Goal: Information Seeking & Learning: Learn about a topic

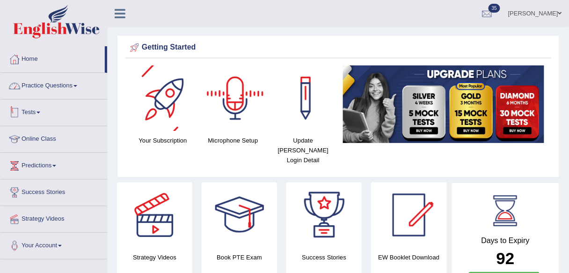
drag, startPoint x: 71, startPoint y: 91, endPoint x: 72, endPoint y: 105, distance: 14.1
click at [71, 91] on link "Practice Questions" at bounding box center [53, 84] width 107 height 23
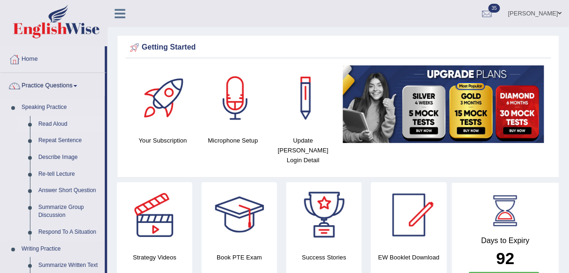
drag, startPoint x: 59, startPoint y: 125, endPoint x: 67, endPoint y: 130, distance: 9.2
click at [59, 124] on link "Read Aloud" at bounding box center [69, 124] width 71 height 17
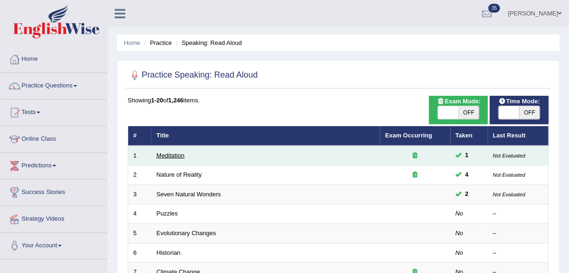
drag, startPoint x: 0, startPoint y: 0, endPoint x: 170, endPoint y: 155, distance: 229.9
click at [170, 155] on link "Meditation" at bounding box center [171, 155] width 28 height 7
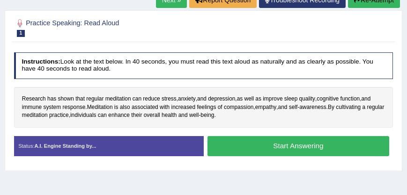
scroll to position [145, 0]
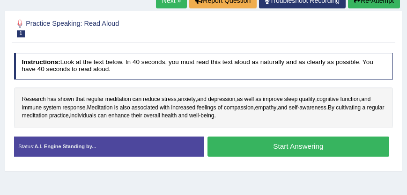
click at [174, 3] on link "Next »" at bounding box center [171, 1] width 31 height 16
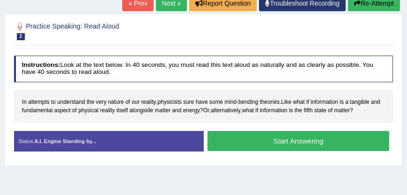
scroll to position [141, 0]
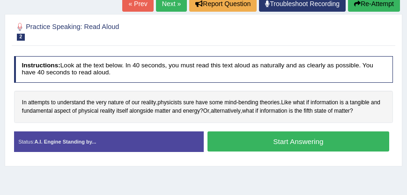
click at [175, 1] on link "Next »" at bounding box center [171, 4] width 31 height 16
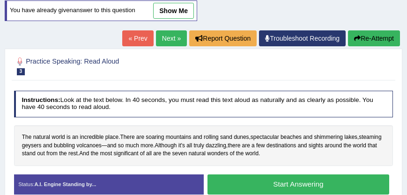
scroll to position [133, 0]
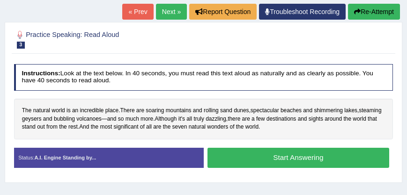
click at [163, 13] on link "Next »" at bounding box center [171, 12] width 31 height 16
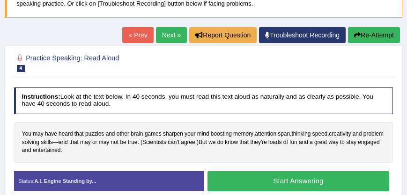
scroll to position [107, 0]
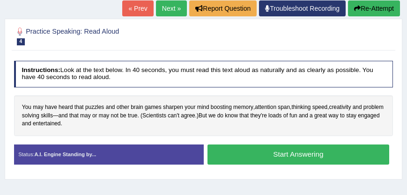
click at [279, 61] on h4 "Instructions: Look at the text below. In 40 seconds, you must read this text al…" at bounding box center [203, 74] width 379 height 27
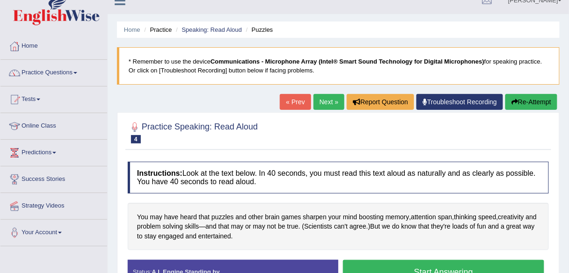
scroll to position [0, 0]
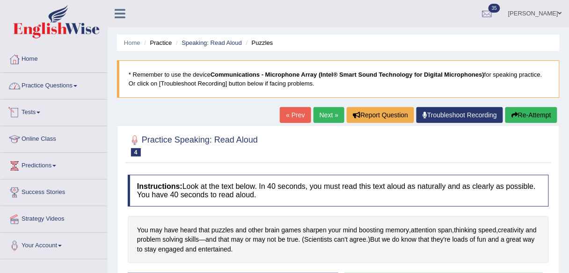
click at [69, 90] on link "Practice Questions" at bounding box center [53, 84] width 107 height 23
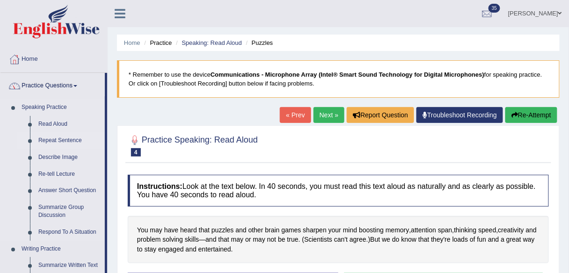
click at [71, 141] on link "Repeat Sentence" at bounding box center [69, 140] width 71 height 17
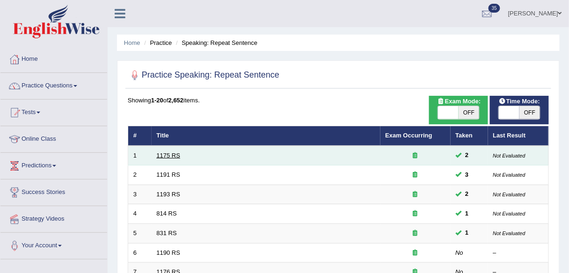
click at [172, 155] on link "1175 RS" at bounding box center [169, 155] width 24 height 7
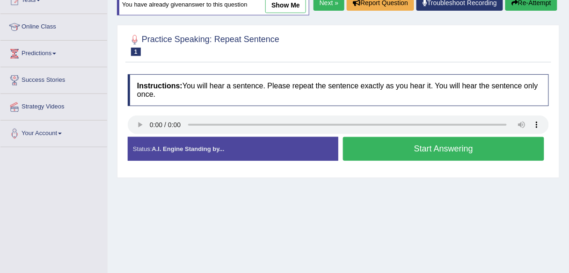
click at [314, 11] on link "Next »" at bounding box center [329, 3] width 31 height 16
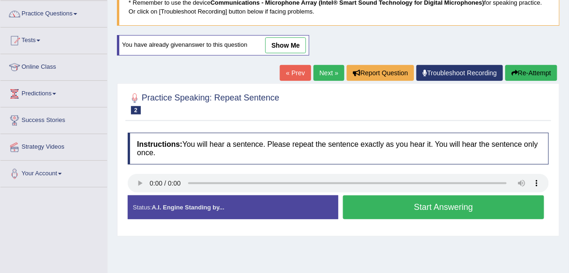
scroll to position [150, 0]
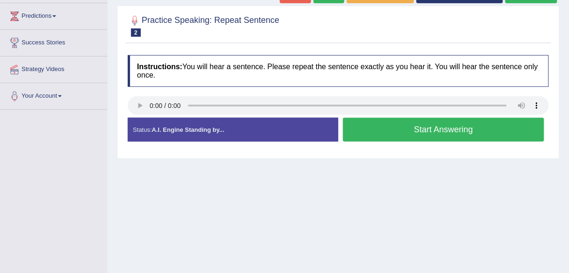
click at [446, 136] on button "Start Answering" at bounding box center [443, 130] width 201 height 24
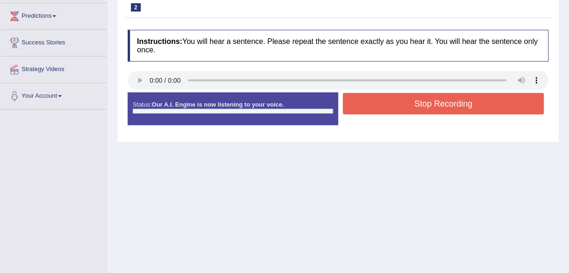
click at [438, 118] on div "Status: Our A.I. Engine is now listening to your voice. Start Answering Stop Re…" at bounding box center [338, 114] width 421 height 42
click at [434, 109] on button "Stop Recording" at bounding box center [443, 104] width 201 height 22
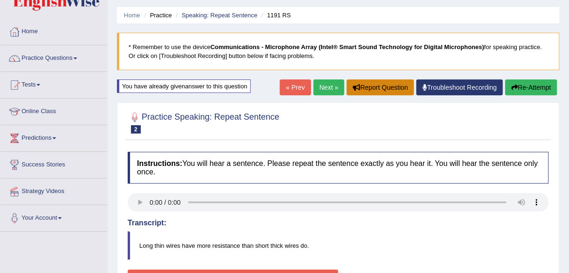
scroll to position [0, 0]
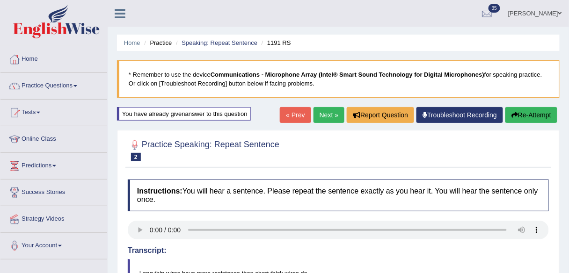
click at [318, 116] on link "Next »" at bounding box center [329, 115] width 31 height 16
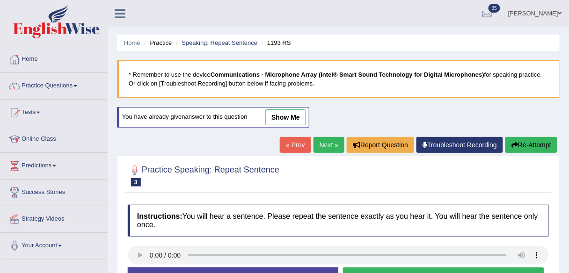
click at [331, 143] on link "Next »" at bounding box center [329, 145] width 31 height 16
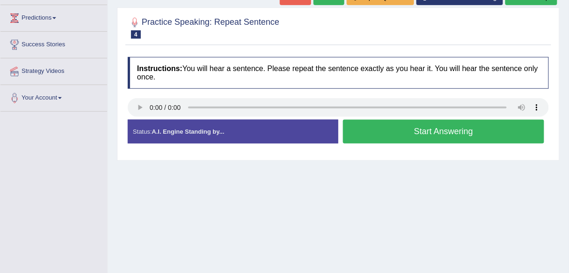
scroll to position [150, 0]
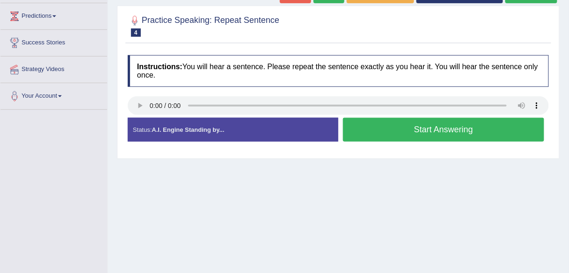
click at [398, 137] on button "Start Answering" at bounding box center [443, 130] width 201 height 24
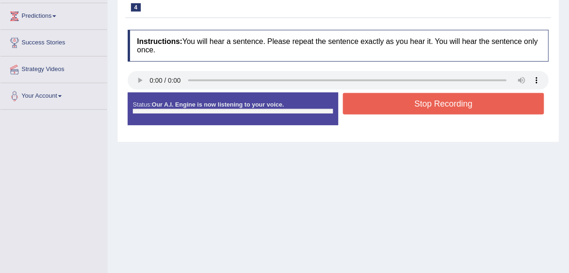
click at [394, 110] on button "Stop Recording" at bounding box center [443, 104] width 201 height 22
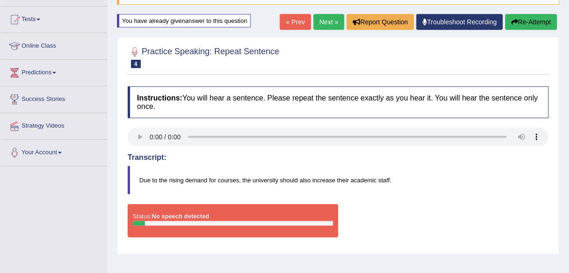
scroll to position [0, 0]
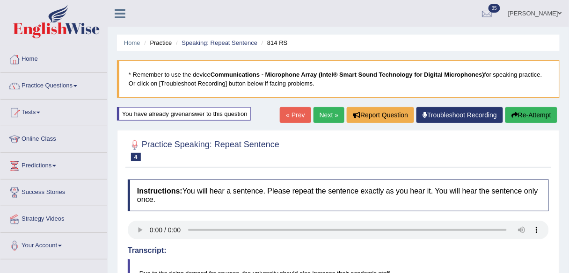
click at [537, 112] on button "Re-Attempt" at bounding box center [531, 115] width 52 height 16
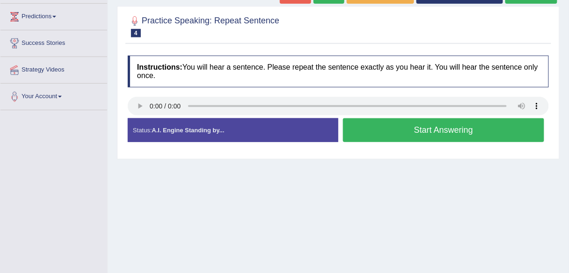
scroll to position [150, 0]
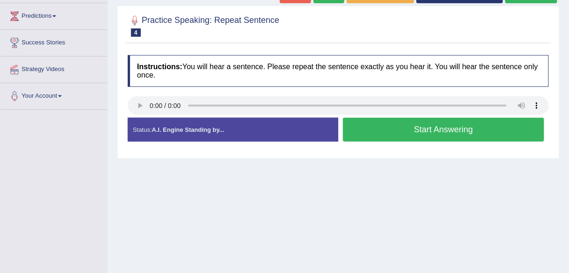
click at [379, 136] on button "Start Answering" at bounding box center [443, 130] width 201 height 24
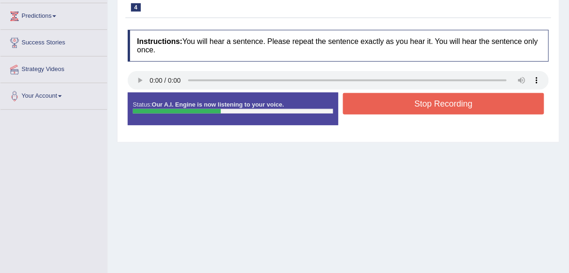
click at [388, 99] on button "Stop Recording" at bounding box center [443, 104] width 201 height 22
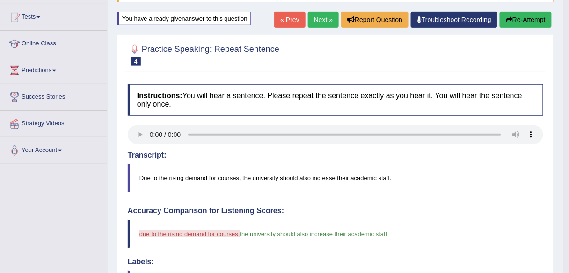
scroll to position [5, 0]
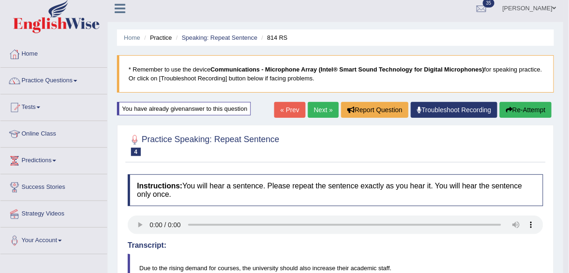
click at [313, 111] on link "Next »" at bounding box center [323, 110] width 31 height 16
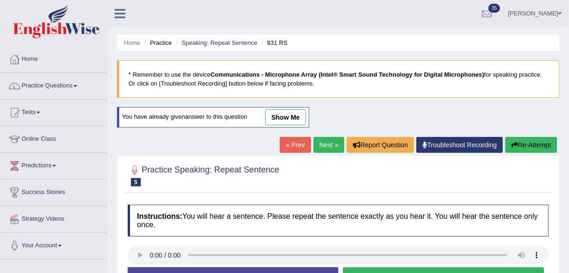
click at [320, 150] on link "Next »" at bounding box center [329, 145] width 31 height 16
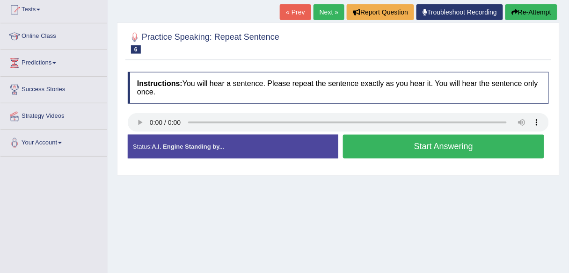
scroll to position [112, 0]
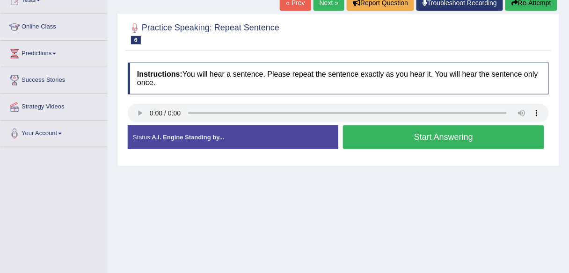
click at [386, 144] on button "Start Answering" at bounding box center [443, 137] width 201 height 24
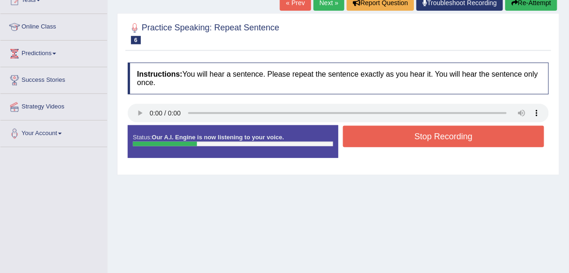
click at [387, 139] on button "Stop Recording" at bounding box center [443, 137] width 201 height 22
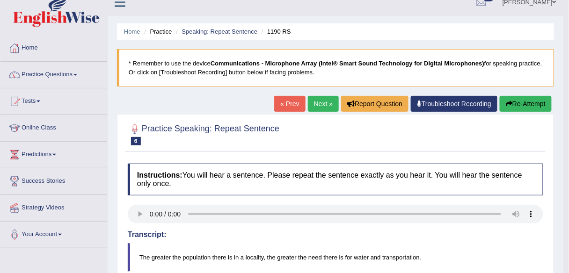
scroll to position [0, 0]
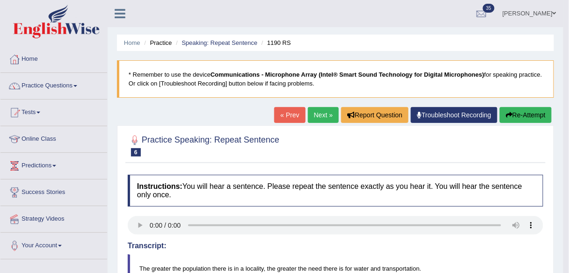
click at [329, 117] on link "Next »" at bounding box center [323, 115] width 31 height 16
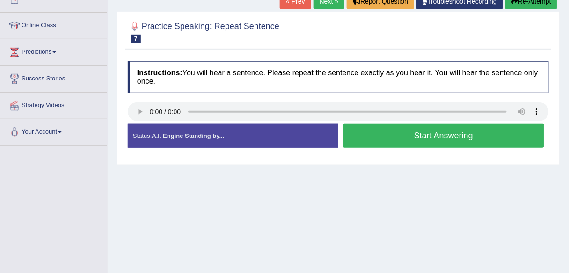
scroll to position [112, 0]
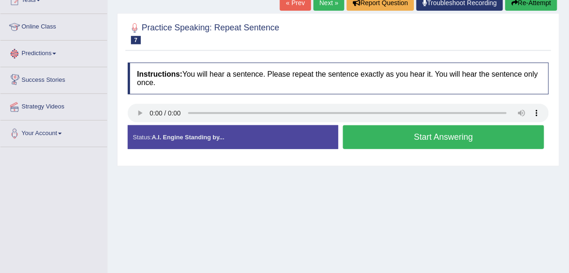
drag, startPoint x: 321, startPoint y: 3, endPoint x: 319, endPoint y: 16, distance: 12.7
click at [321, 3] on link "Next »" at bounding box center [329, 3] width 31 height 16
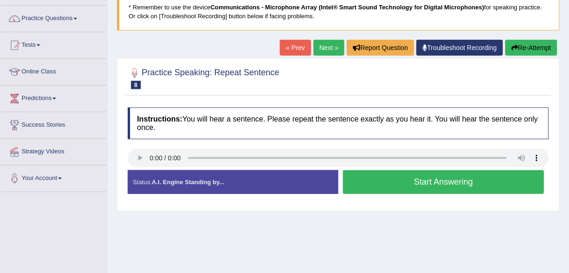
scroll to position [37, 0]
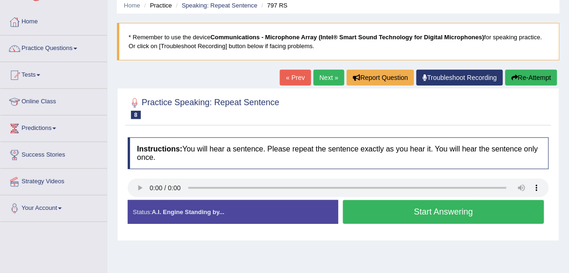
click at [336, 83] on link "Next »" at bounding box center [329, 78] width 31 height 16
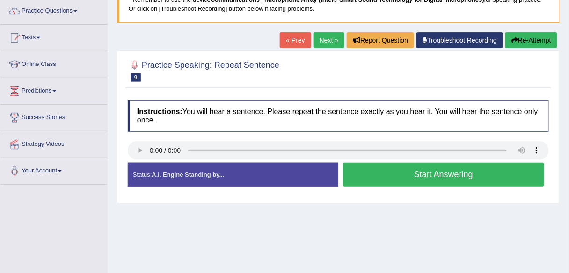
click at [211, 82] on div at bounding box center [338, 70] width 421 height 29
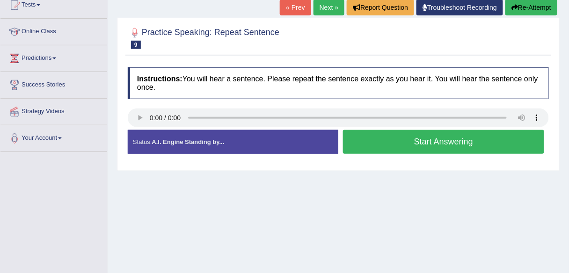
scroll to position [112, 0]
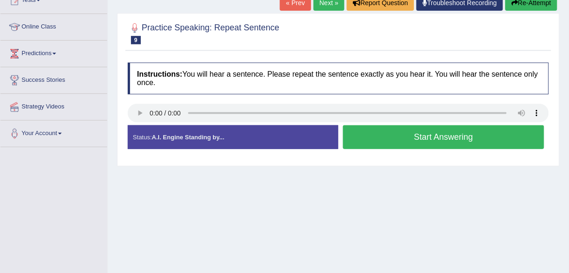
click at [363, 137] on button "Start Answering" at bounding box center [443, 137] width 201 height 24
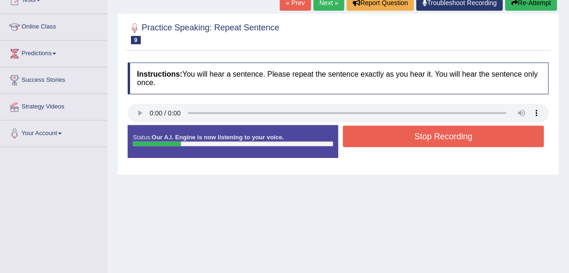
click at [368, 137] on button "Stop Recording" at bounding box center [443, 137] width 201 height 22
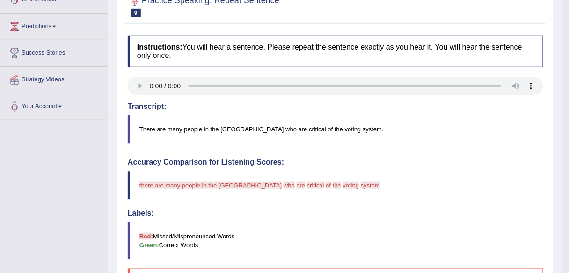
scroll to position [0, 0]
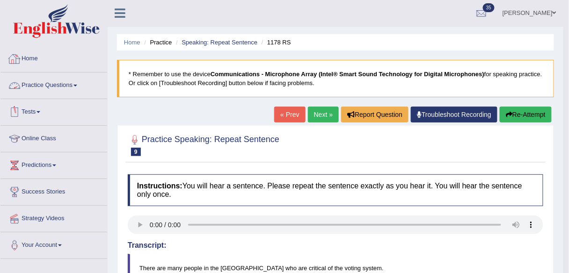
click at [72, 76] on link "Practice Questions" at bounding box center [53, 84] width 107 height 23
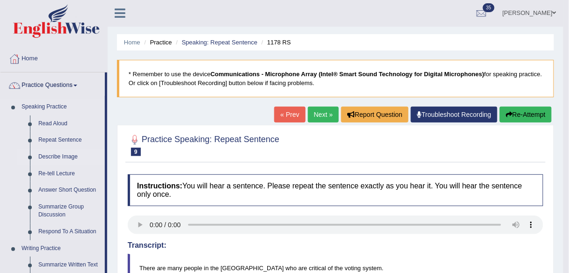
click at [70, 154] on link "Describe Image" at bounding box center [69, 157] width 71 height 17
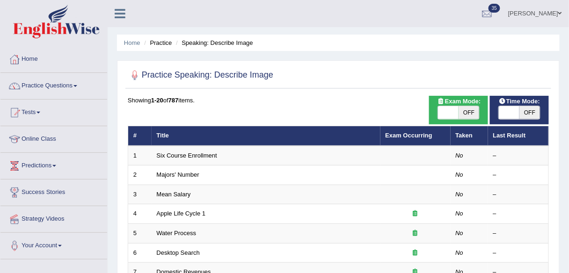
click at [475, 120] on div "Exam Mode: ON OFF" at bounding box center [458, 110] width 59 height 29
click at [475, 117] on span "OFF" at bounding box center [469, 112] width 21 height 13
checkbox input "true"
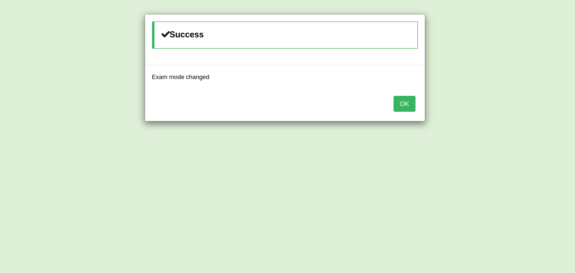
click at [404, 105] on button "OK" at bounding box center [405, 104] width 22 height 16
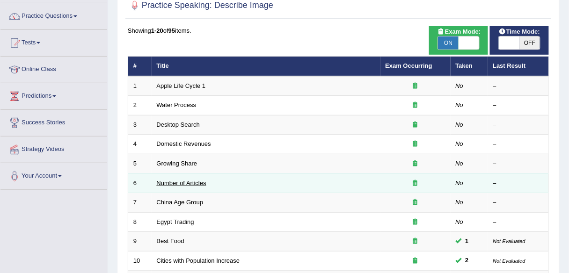
scroll to position [75, 0]
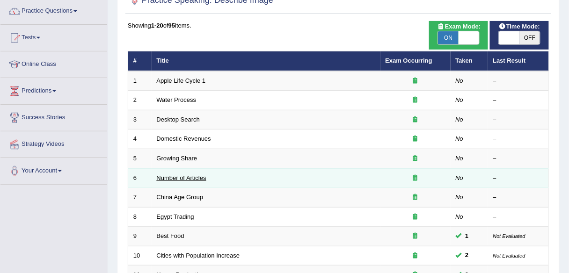
click at [175, 175] on link "Number of Articles" at bounding box center [182, 178] width 50 height 7
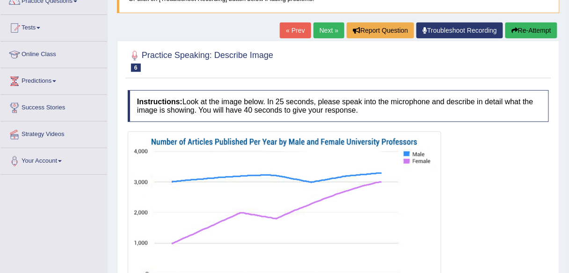
scroll to position [34, 0]
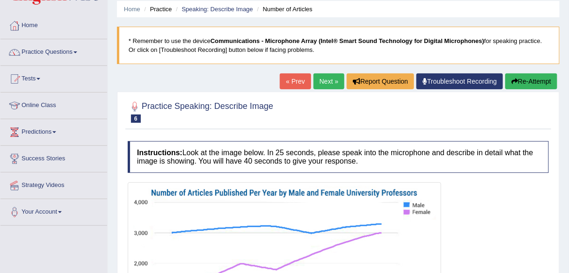
click at [303, 84] on link "« Prev" at bounding box center [295, 81] width 31 height 16
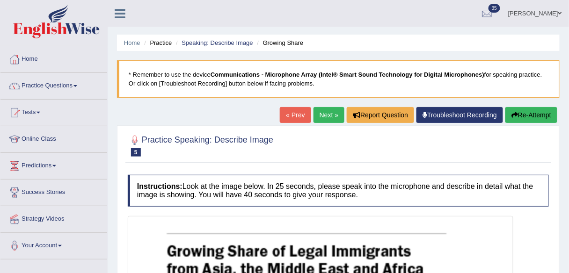
click at [296, 115] on link "« Prev" at bounding box center [295, 115] width 31 height 16
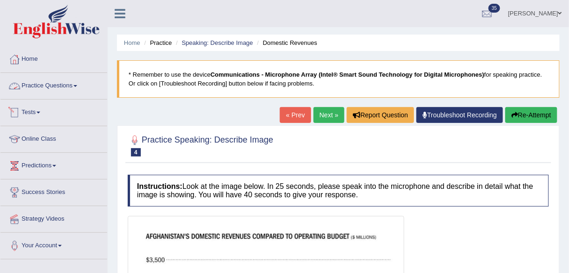
click at [52, 91] on link "Practice Questions" at bounding box center [53, 84] width 107 height 23
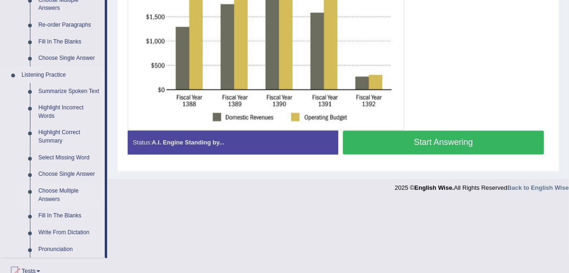
scroll to position [374, 0]
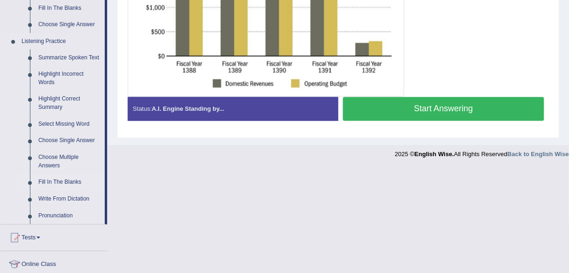
drag, startPoint x: 51, startPoint y: 185, endPoint x: 57, endPoint y: 185, distance: 5.6
click at [51, 185] on link "Fill In The Blanks" at bounding box center [69, 183] width 71 height 17
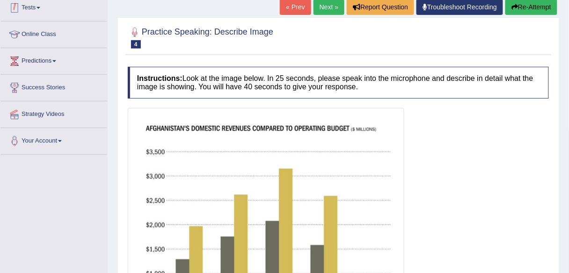
scroll to position [106, 0]
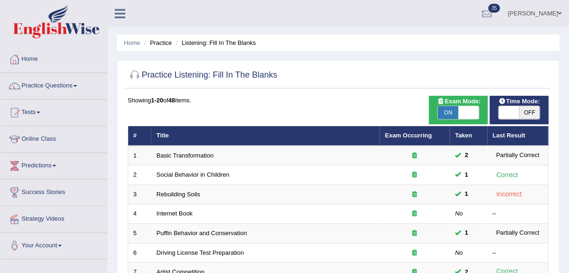
drag, startPoint x: 0, startPoint y: 0, endPoint x: 424, endPoint y: 138, distance: 446.3
click at [425, 138] on th "Exam Occurring" at bounding box center [415, 136] width 70 height 20
click at [424, 137] on link "Exam Occurring" at bounding box center [408, 135] width 47 height 7
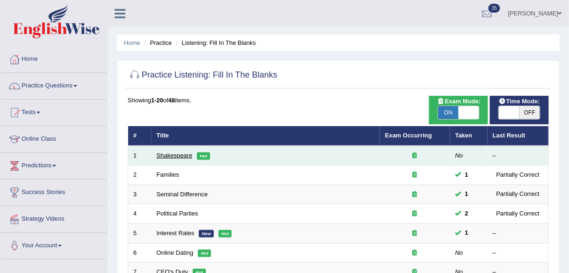
click at [181, 155] on link "Shakespeare" at bounding box center [175, 155] width 36 height 7
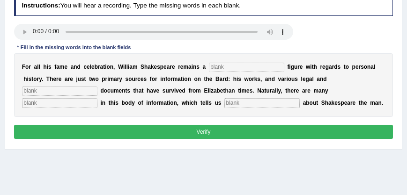
scroll to position [98, 0]
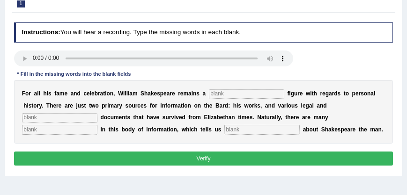
click at [234, 92] on input "text" at bounding box center [246, 93] width 75 height 9
click at [236, 91] on input "text" at bounding box center [246, 93] width 75 height 9
click at [229, 92] on input "text" at bounding box center [246, 93] width 75 height 9
type input "mysterious"
click at [78, 119] on input "text" at bounding box center [59, 117] width 75 height 9
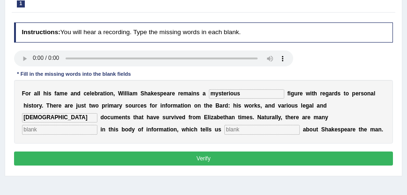
type input "church"
click at [62, 128] on input "text" at bounding box center [59, 129] width 75 height 9
type input "gaps"
click at [239, 125] on input "text" at bounding box center [261, 129] width 75 height 9
type input "little"
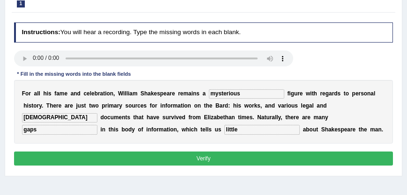
click at [229, 156] on button "Verify" at bounding box center [203, 159] width 379 height 14
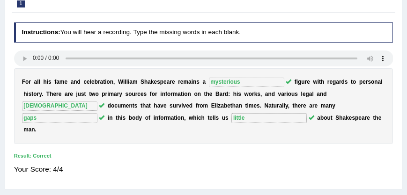
scroll to position [67, 0]
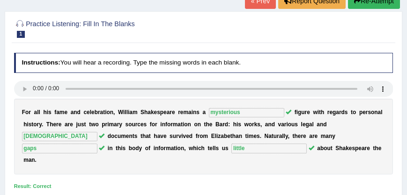
click at [256, 2] on link "« Prev" at bounding box center [260, 1] width 31 height 16
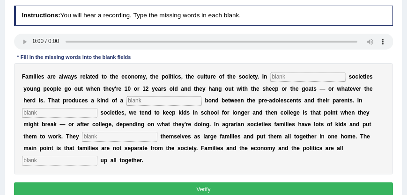
scroll to position [145, 0]
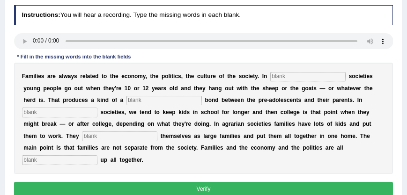
click at [75, 16] on h4 "Instructions: You will hear a recording. Type the missing words in each blank." at bounding box center [203, 15] width 379 height 20
click at [273, 75] on input "text" at bounding box center [307, 76] width 75 height 9
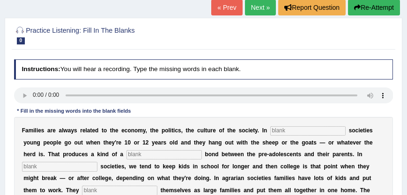
scroll to position [92, 0]
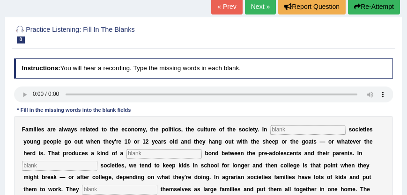
click at [230, 8] on link "« Prev" at bounding box center [226, 7] width 31 height 16
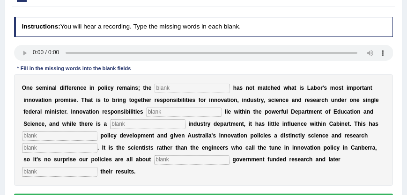
scroll to position [160, 0]
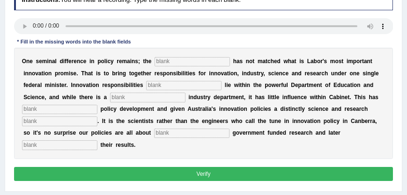
click at [196, 63] on input "text" at bounding box center [191, 61] width 75 height 9
type input "p"
type input "coeliation"
click at [185, 84] on input "text" at bounding box center [183, 85] width 75 height 9
type input "d"
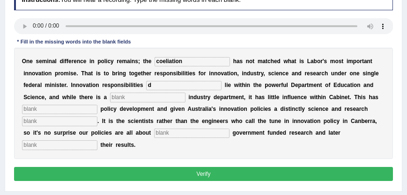
click at [138, 99] on input "text" at bounding box center [147, 97] width 75 height 9
type input "d"
click at [89, 108] on input "text" at bounding box center [59, 109] width 75 height 9
type input "d"
click at [74, 120] on input "text" at bounding box center [59, 121] width 75 height 9
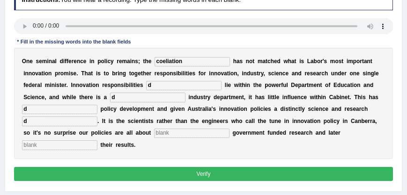
type input "d"
click at [74, 139] on div "O n e s e m i n a l d i f f e r e n c e i n p o l i c y r e m a i n s ; t h e c…" at bounding box center [203, 103] width 379 height 111
click at [76, 144] on input "text" at bounding box center [59, 144] width 75 height 9
type input "d"
click at [183, 130] on input "text" at bounding box center [191, 133] width 75 height 9
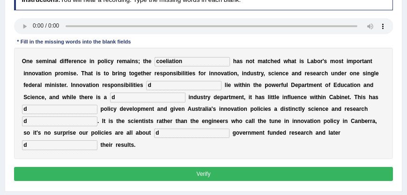
type input "d"
click at [198, 175] on button "Verify" at bounding box center [203, 174] width 379 height 14
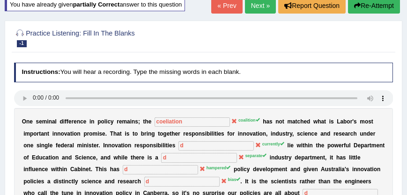
scroll to position [55, 0]
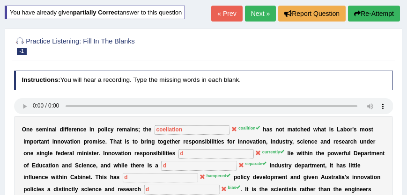
click at [215, 11] on link "« Prev" at bounding box center [226, 14] width 31 height 16
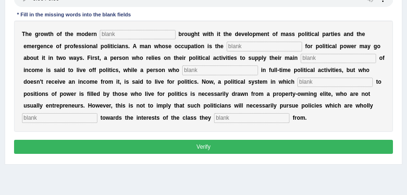
scroll to position [160, 0]
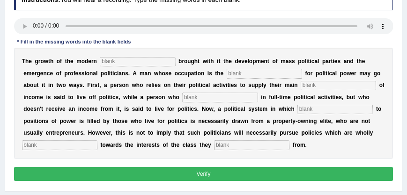
click at [143, 60] on input "text" at bounding box center [137, 61] width 75 height 9
type input "state"
click at [270, 69] on input "text" at bounding box center [263, 73] width 75 height 9
click at [269, 73] on input "text" at bounding box center [263, 73] width 75 height 9
type input "struggle"
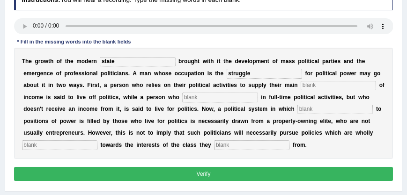
click at [320, 84] on input "text" at bounding box center [337, 85] width 75 height 9
type input "source"
click at [250, 96] on input "text" at bounding box center [219, 97] width 75 height 9
type input "s"
type input "engages"
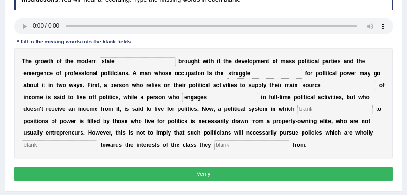
click at [316, 110] on input "text" at bounding box center [334, 109] width 75 height 9
type input "recruitment"
click at [80, 146] on input "text" at bounding box center [59, 144] width 75 height 9
click at [228, 143] on input "text" at bounding box center [251, 144] width 75 height 9
type input "bias"
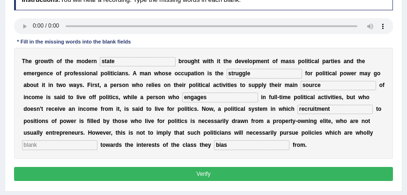
click at [63, 145] on input "text" at bounding box center [59, 144] width 75 height 9
type input "s"
click at [212, 177] on button "Verify" at bounding box center [203, 174] width 379 height 14
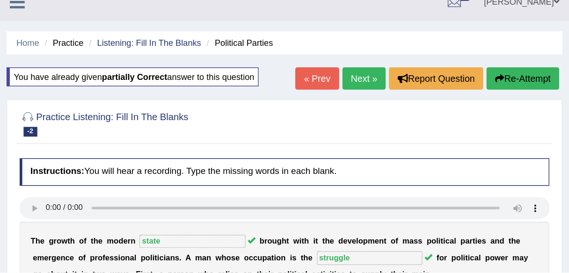
scroll to position [0, 0]
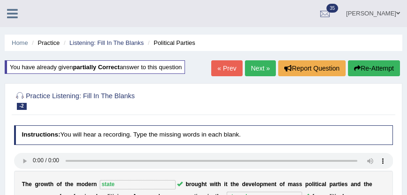
click at [181, 110] on h2 "Practice Listening: Fill In The Blanks -2 Political Parties" at bounding box center [131, 100] width 235 height 20
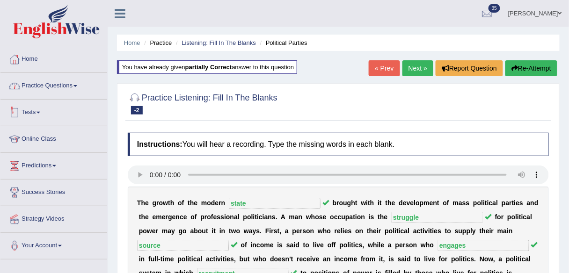
click at [40, 87] on link "Practice Questions" at bounding box center [53, 84] width 107 height 23
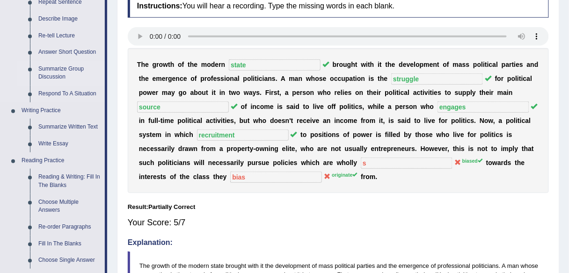
scroll to position [187, 0]
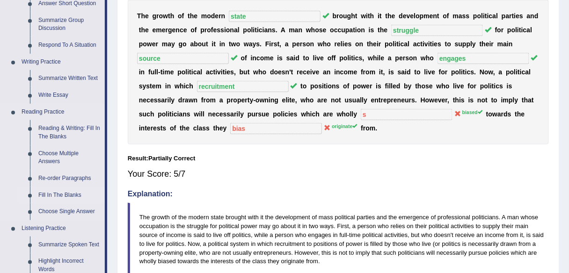
click at [69, 195] on link "Fill In The Blanks" at bounding box center [69, 195] width 71 height 17
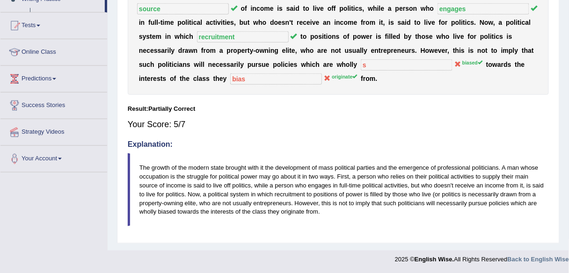
scroll to position [465, 0]
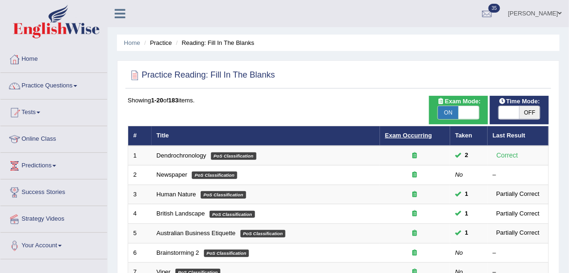
click at [405, 136] on link "Exam Occurring" at bounding box center [408, 135] width 47 height 7
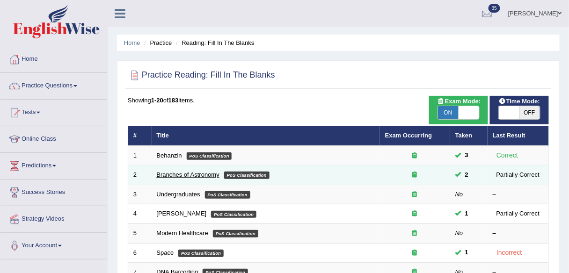
click at [181, 175] on link "Branches of Astronomy" at bounding box center [188, 174] width 63 height 7
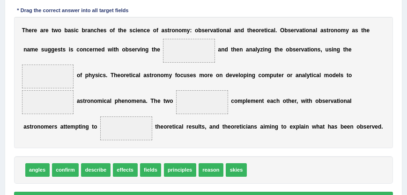
scroll to position [180, 0]
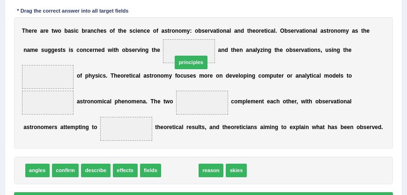
drag, startPoint x: 181, startPoint y: 169, endPoint x: 194, endPoint y: 43, distance: 127.5
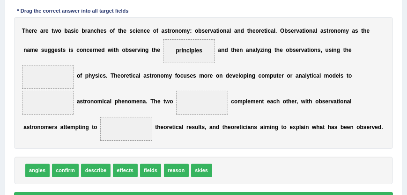
drag, startPoint x: 194, startPoint y: 45, endPoint x: 124, endPoint y: 70, distance: 74.4
click at [80, 80] on div "T h e r e a r e t w o b a s i c b r a n c h e s o f t h e s c i e n c e o f a s…" at bounding box center [203, 82] width 379 height 131
drag, startPoint x: 176, startPoint y: 53, endPoint x: 48, endPoint y: 69, distance: 129.1
click at [48, 69] on div "T h e r e a r e t w o b a s i c b r a n c h e s o f t h e s c i e n c e o f a s…" at bounding box center [203, 82] width 379 height 131
drag, startPoint x: 193, startPoint y: 53, endPoint x: 36, endPoint y: 74, distance: 158.2
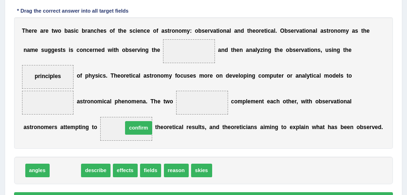
drag, startPoint x: 71, startPoint y: 170, endPoint x: 157, endPoint y: 120, distance: 99.6
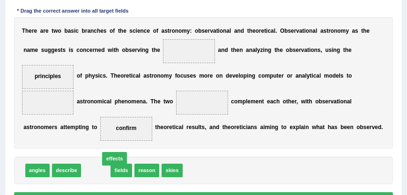
drag, startPoint x: 97, startPoint y: 171, endPoint x: 119, endPoint y: 158, distance: 25.8
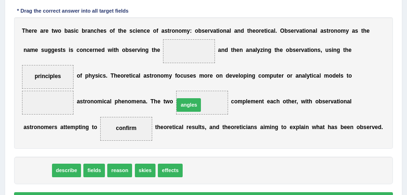
drag, startPoint x: 37, startPoint y: 171, endPoint x: 222, endPoint y: 96, distance: 198.8
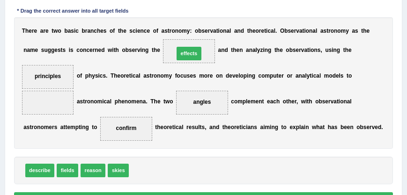
drag, startPoint x: 139, startPoint y: 170, endPoint x: 193, endPoint y: 33, distance: 147.1
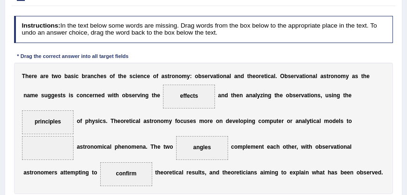
scroll to position [46, 0]
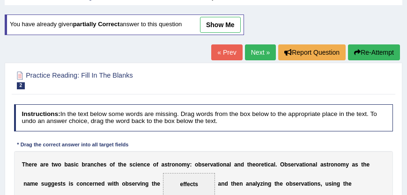
click at [259, 47] on link "Next »" at bounding box center [260, 52] width 31 height 16
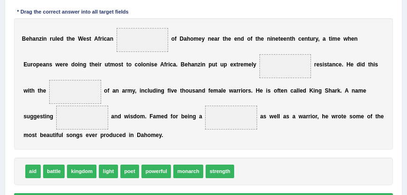
scroll to position [161, 0]
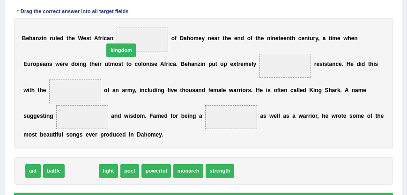
drag, startPoint x: 90, startPoint y: 173, endPoint x: 137, endPoint y: 30, distance: 149.6
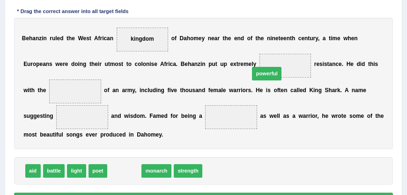
drag, startPoint x: 127, startPoint y: 171, endPoint x: 299, endPoint y: 55, distance: 206.9
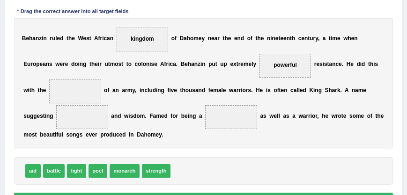
drag, startPoint x: 23, startPoint y: 175, endPoint x: 34, endPoint y: 162, distance: 17.0
click at [34, 162] on div "aid battle light poet monarch strength" at bounding box center [203, 171] width 379 height 28
drag, startPoint x: 26, startPoint y: 172, endPoint x: 74, endPoint y: 84, distance: 100.1
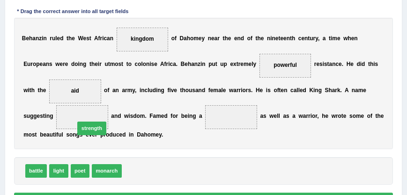
drag, startPoint x: 145, startPoint y: 168, endPoint x: 95, endPoint y: 119, distance: 69.8
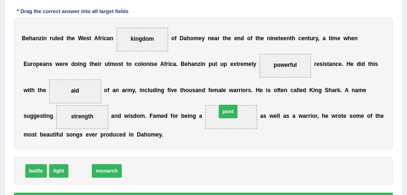
drag, startPoint x: 80, startPoint y: 170, endPoint x: 255, endPoint y: 100, distance: 187.5
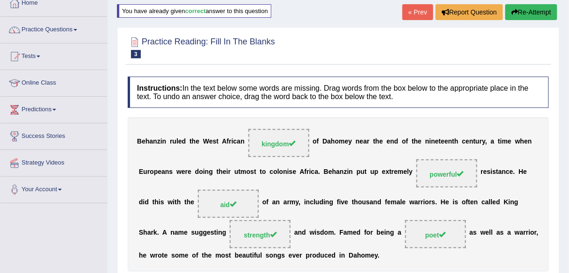
scroll to position [51, 0]
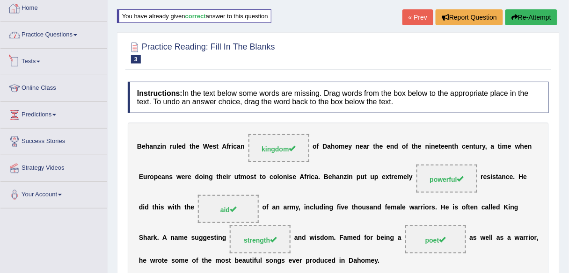
click at [39, 7] on link "Home" at bounding box center [53, 6] width 107 height 23
